Goal: Information Seeking & Learning: Learn about a topic

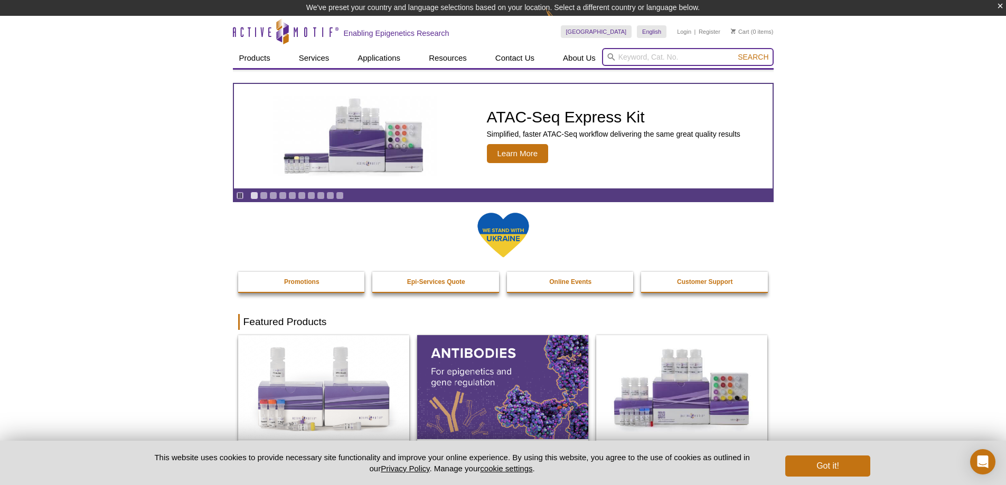
click at [673, 57] on input "search" at bounding box center [688, 57] width 172 height 18
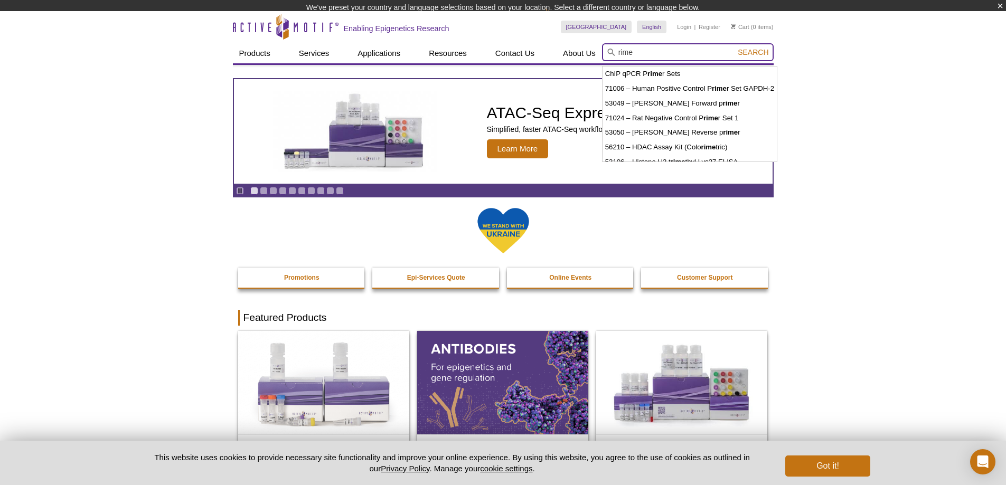
type input "rime"
click at [734, 48] on button "Search" at bounding box center [752, 53] width 37 height 10
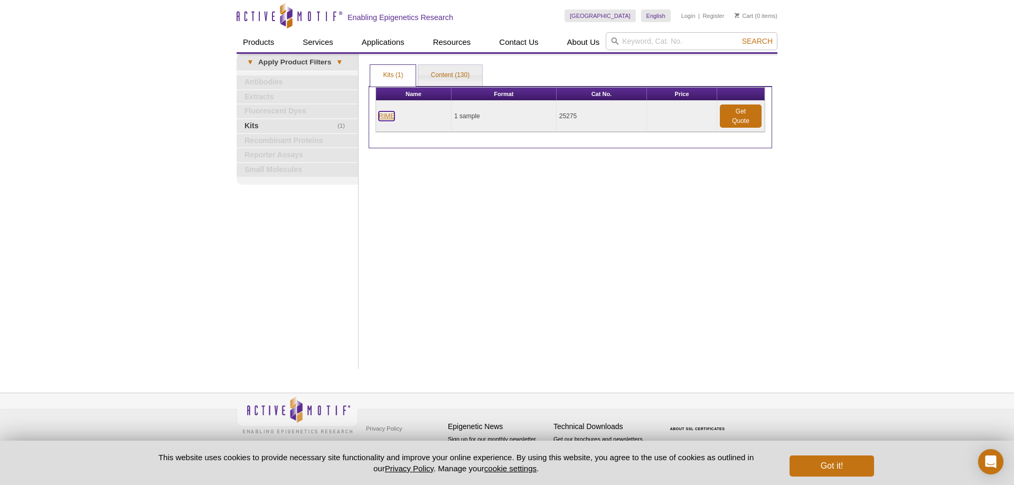
click at [384, 114] on link "RIME" at bounding box center [387, 116] width 16 height 10
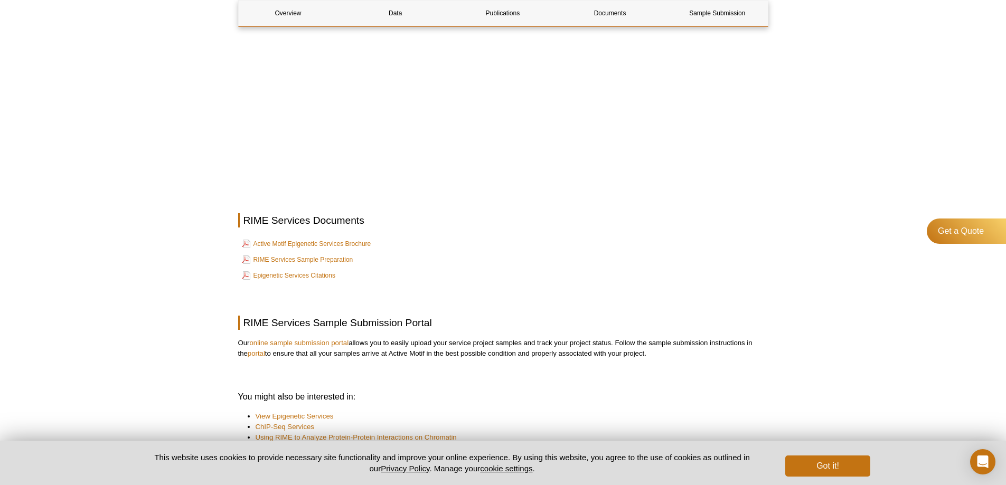
scroll to position [2410, 0]
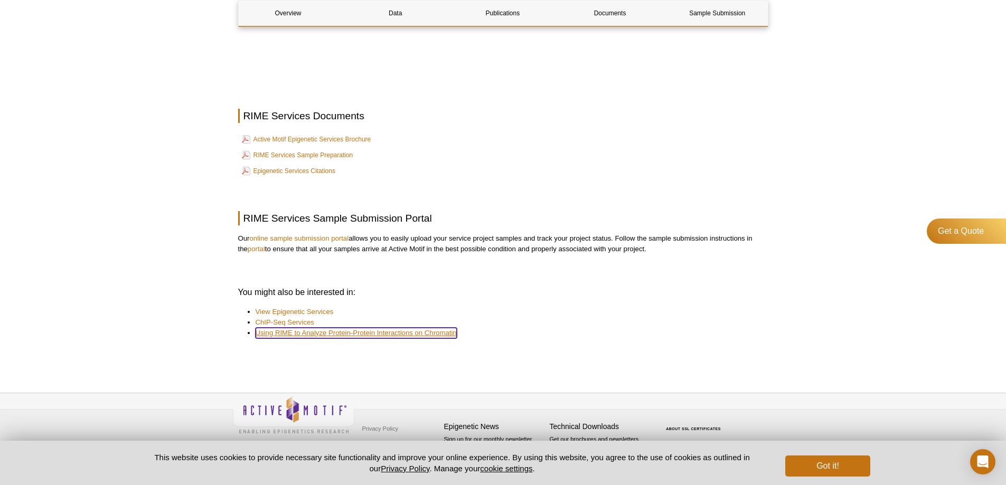
click at [358, 330] on link "Using RIME to Analyze Protein-Protein Interactions on Chromatin" at bounding box center [356, 333] width 201 height 11
